Goal: Complete application form

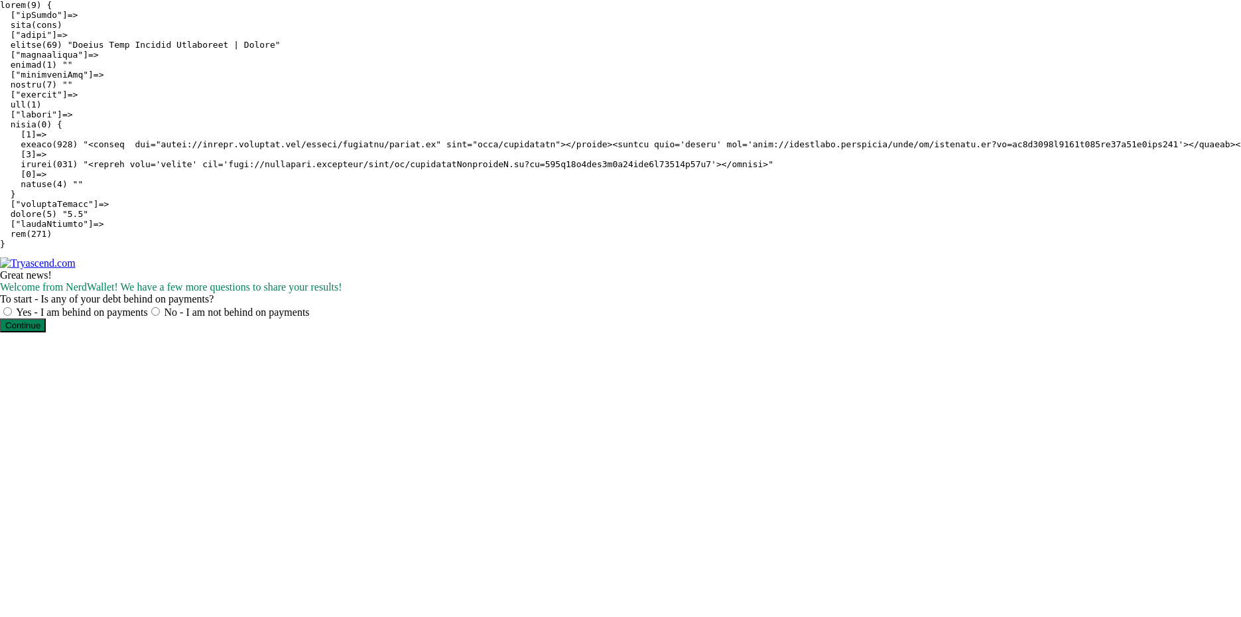
click at [358, 203] on pre at bounding box center [620, 124] width 1241 height 249
click at [383, 249] on pre at bounding box center [620, 124] width 1241 height 249
drag, startPoint x: 291, startPoint y: 174, endPoint x: 192, endPoint y: 31, distance: 174.1
click at [291, 173] on pre at bounding box center [620, 124] width 1241 height 249
click at [849, 181] on pre at bounding box center [620, 124] width 1241 height 249
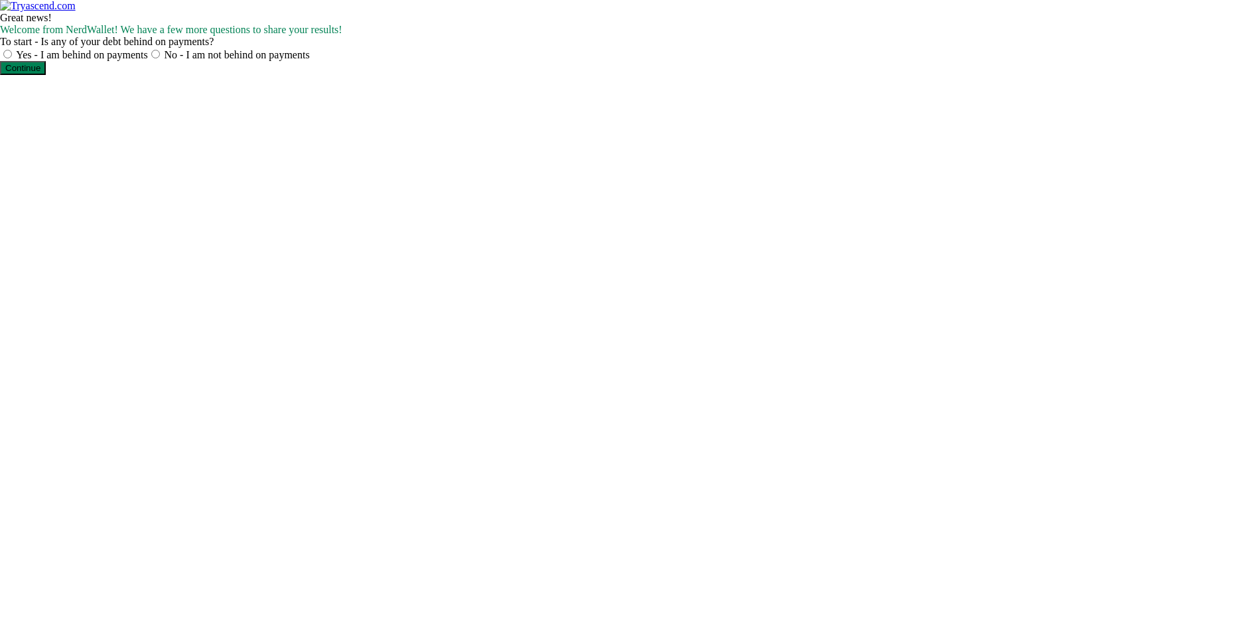
click at [769, 24] on div "Great news!" at bounding box center [627, 18] width 1254 height 12
